Goal: Task Accomplishment & Management: Manage account settings

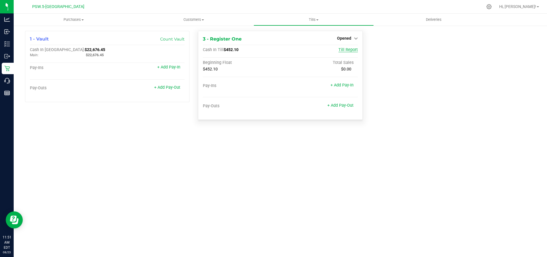
click at [353, 50] on span "Till Report" at bounding box center [348, 49] width 19 height 5
click at [317, 21] on span "Tills" at bounding box center [313, 19] width 119 height 5
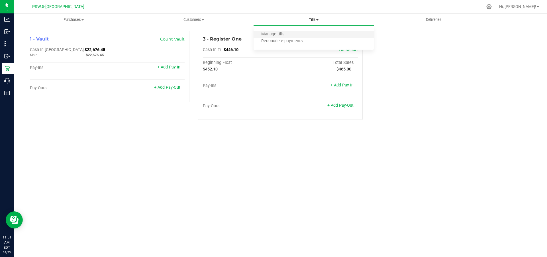
click at [294, 35] on li "Manage tills" at bounding box center [314, 34] width 120 height 7
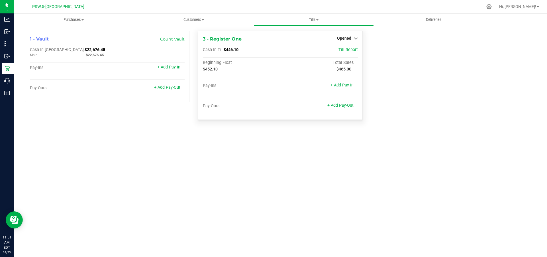
click at [351, 50] on span "Till Report" at bounding box center [348, 49] width 19 height 5
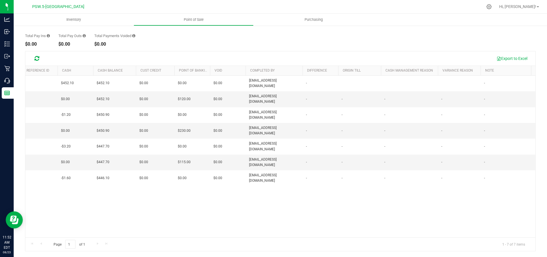
scroll to position [0, 264]
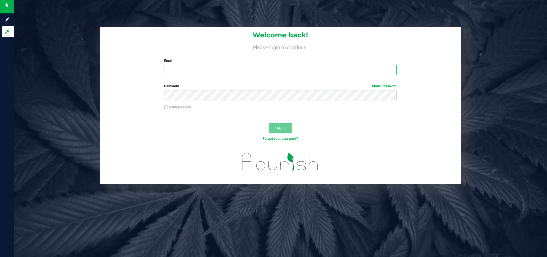
type input "[PERSON_NAME][EMAIL_ADDRESS][DOMAIN_NAME]"
drag, startPoint x: 214, startPoint y: 72, endPoint x: 168, endPoint y: 71, distance: 46.5
click at [168, 71] on input "[PERSON_NAME][EMAIL_ADDRESS][DOMAIN_NAME]" at bounding box center [280, 70] width 232 height 10
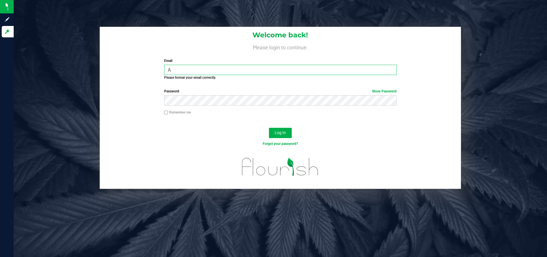
type input "[EMAIL_ADDRESS][DOMAIN_NAME]"
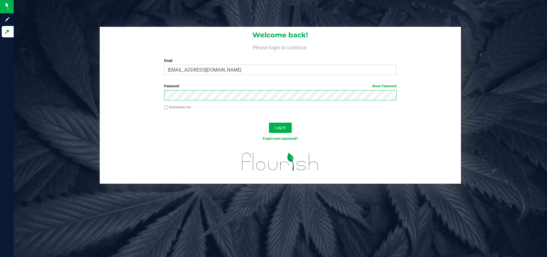
click at [161, 101] on div "Password Show Password" at bounding box center [280, 93] width 361 height 21
click at [269, 123] on button "Log In" at bounding box center [280, 128] width 23 height 10
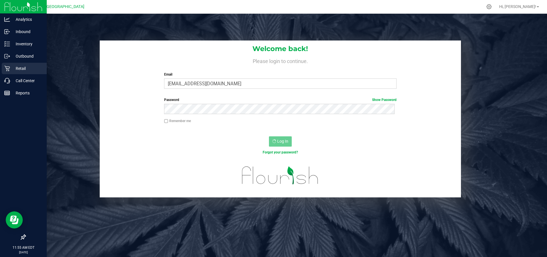
click at [17, 70] on p "Retail" at bounding box center [27, 68] width 34 height 7
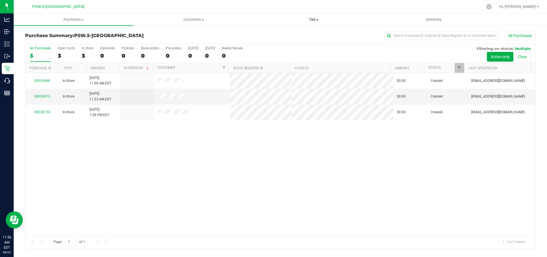
click at [316, 19] on span "Tills" at bounding box center [313, 19] width 119 height 5
click at [281, 35] on span "Manage tills" at bounding box center [273, 34] width 38 height 5
